Goal: Obtain resource: Obtain resource

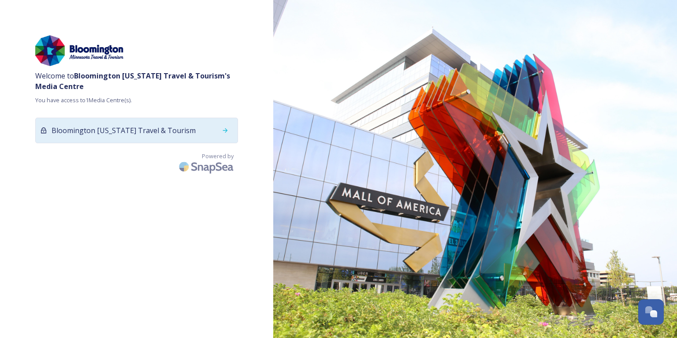
click at [153, 138] on div "Bloomington [US_STATE] Travel & Tourism" at bounding box center [136, 131] width 203 height 26
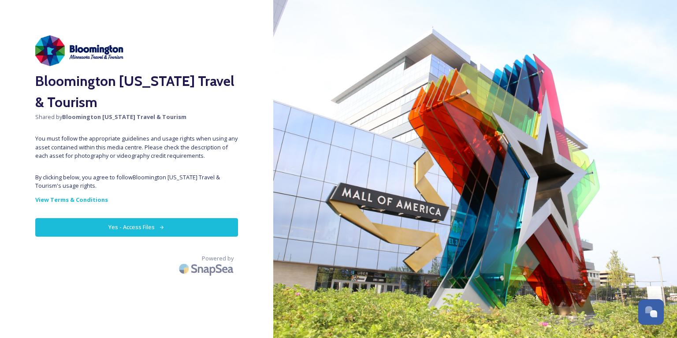
click at [155, 227] on button "Yes - Access Files" at bounding box center [136, 227] width 203 height 18
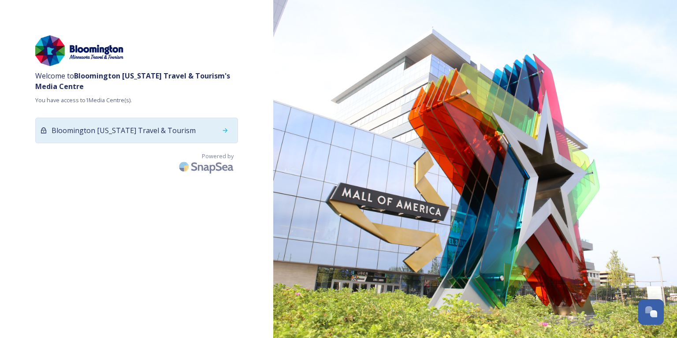
click at [209, 127] on div "Bloomington [US_STATE] Travel & Tourism" at bounding box center [136, 131] width 203 height 26
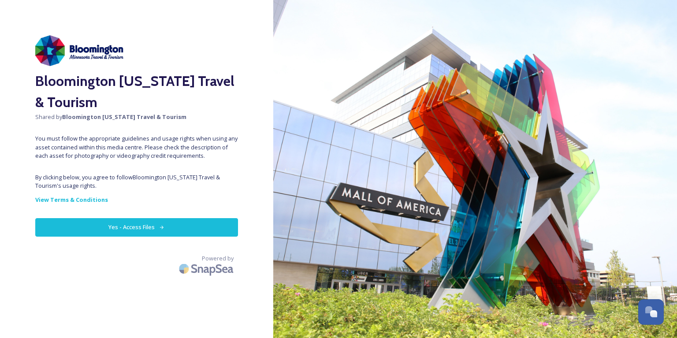
click at [182, 226] on button "Yes - Access Files" at bounding box center [136, 227] width 203 height 18
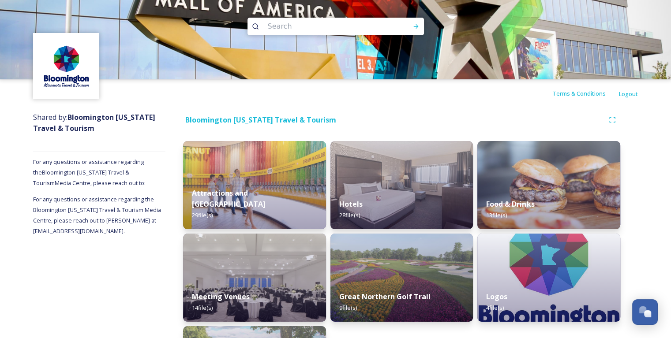
click at [447, 101] on div "Terms & Conditions Logout" at bounding box center [335, 93] width 671 height 28
